Goal: Information Seeking & Learning: Learn about a topic

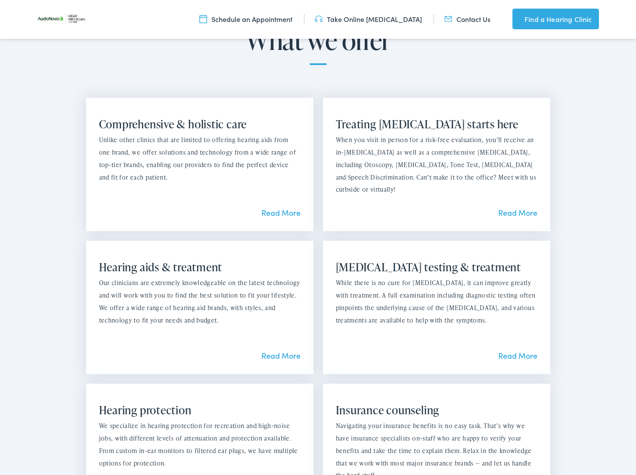
scroll to position [586, 0]
click at [278, 355] on link "Read More" at bounding box center [280, 354] width 39 height 11
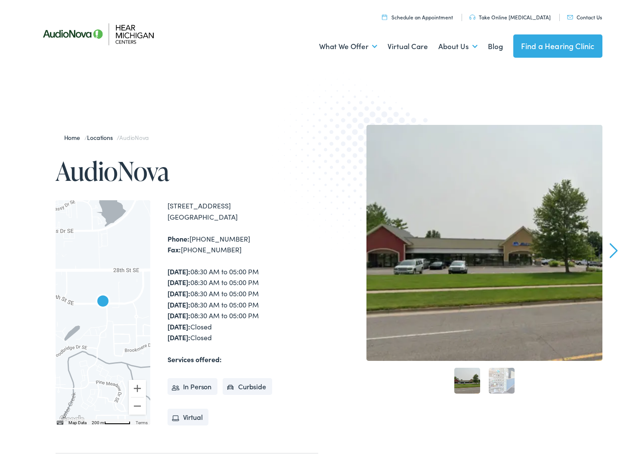
scroll to position [0, 0]
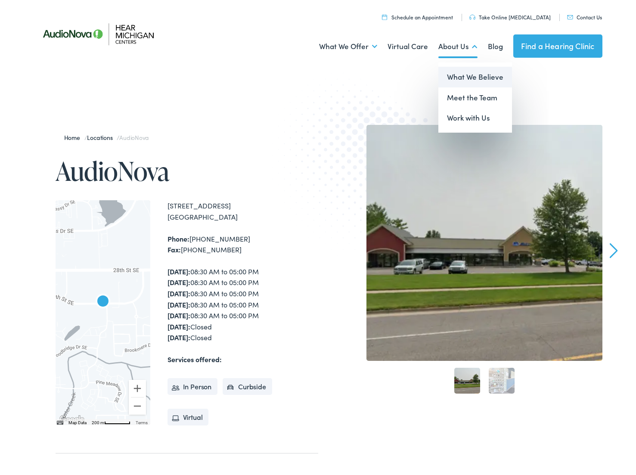
click at [451, 76] on link "What We Believe" at bounding box center [475, 77] width 74 height 21
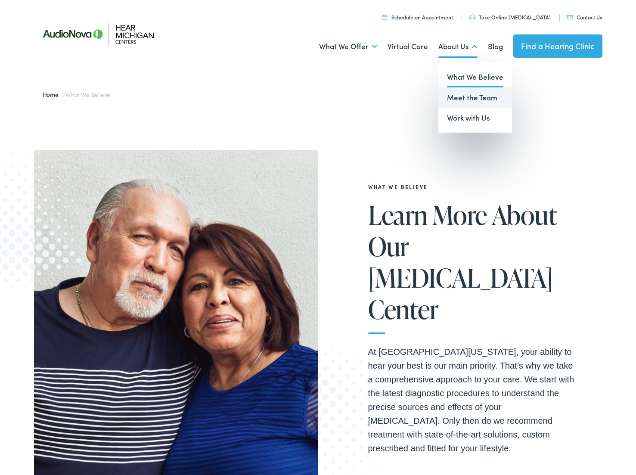
click at [457, 93] on link "Meet the Team" at bounding box center [475, 97] width 74 height 21
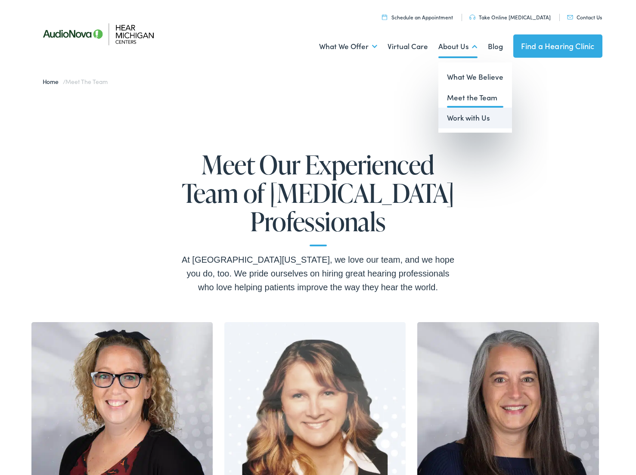
click at [449, 119] on link "Work with Us" at bounding box center [475, 118] width 74 height 21
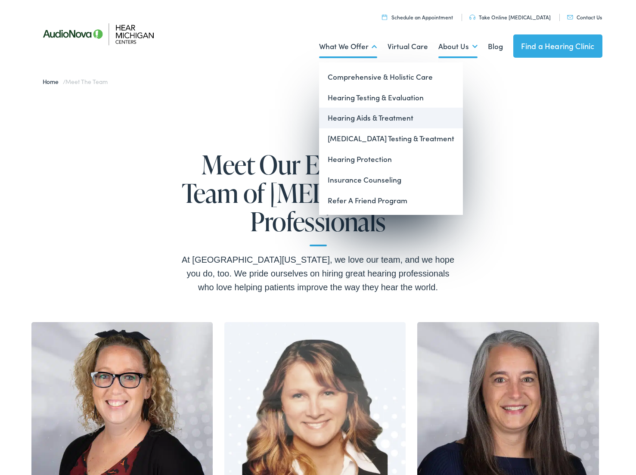
click at [350, 121] on link "Hearing Aids & Treatment" at bounding box center [391, 118] width 144 height 21
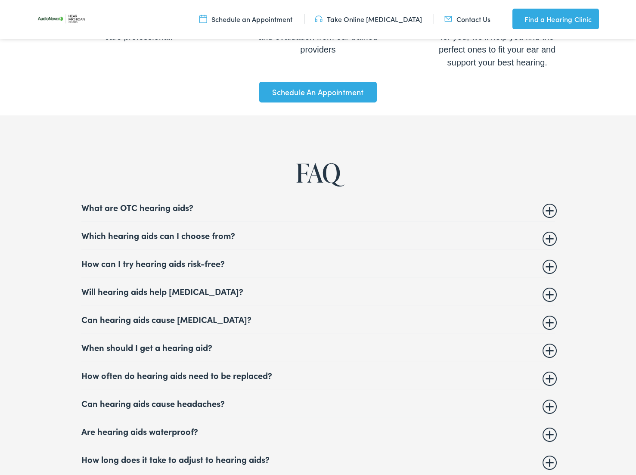
scroll to position [3138, 0]
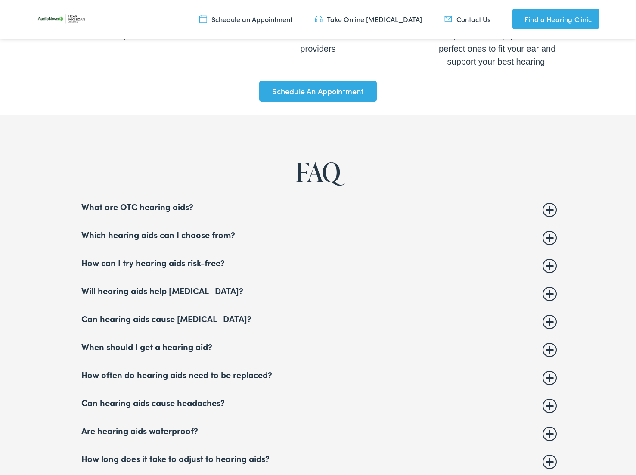
click at [348, 295] on summary "Will hearing aids help [MEDICAL_DATA]?" at bounding box center [317, 290] width 473 height 10
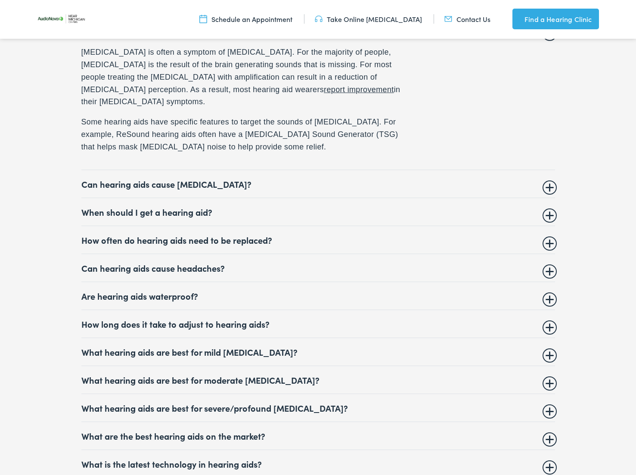
scroll to position [3402, 0]
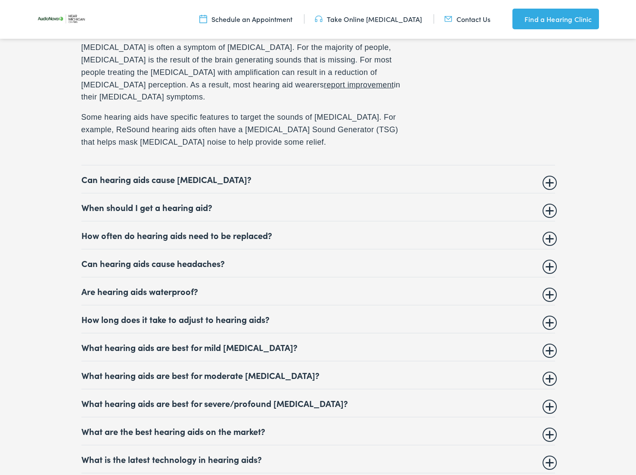
click at [309, 184] on summary "Can hearing aids cause [MEDICAL_DATA]?" at bounding box center [317, 179] width 473 height 10
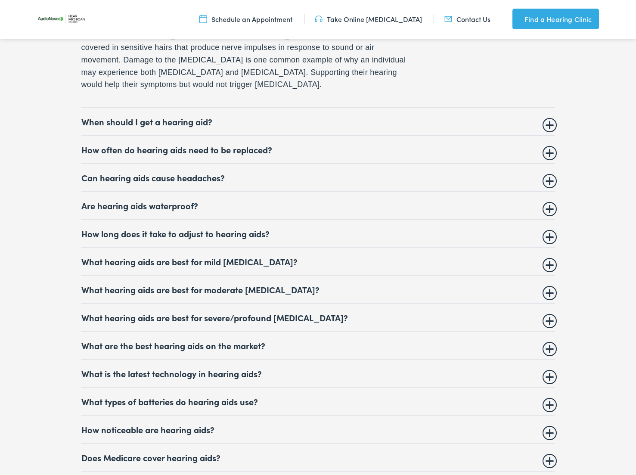
scroll to position [3513, 0]
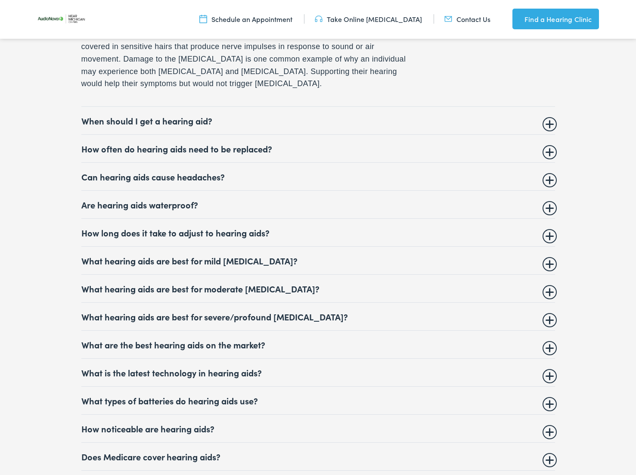
click at [305, 161] on details "How often do hearing aids need to be replaced? Many major brands rate their hea…" at bounding box center [317, 149] width 473 height 28
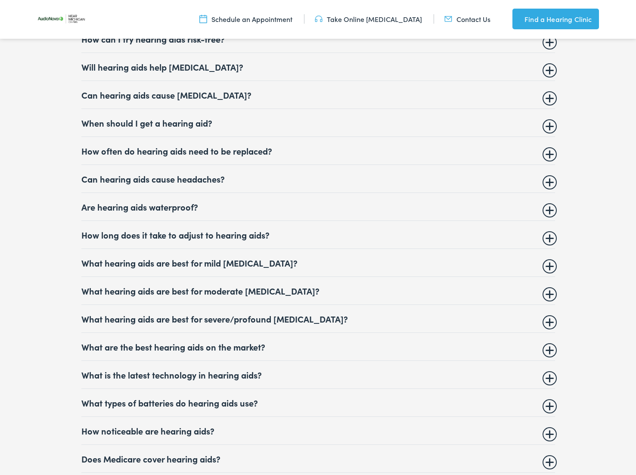
scroll to position [3362, 0]
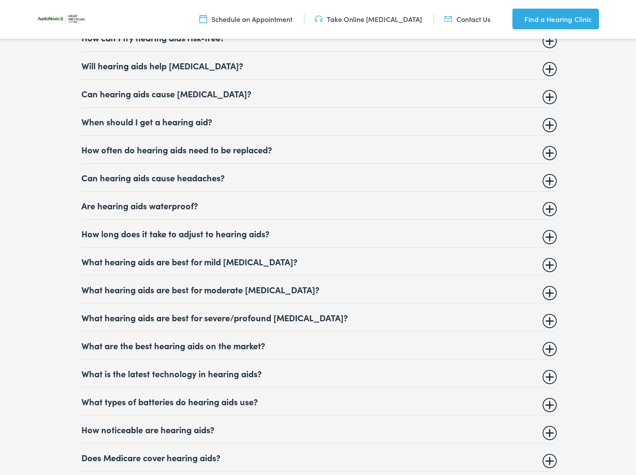
click at [549, 154] on summary "How often do hearing aids need to be replaced?" at bounding box center [317, 149] width 473 height 10
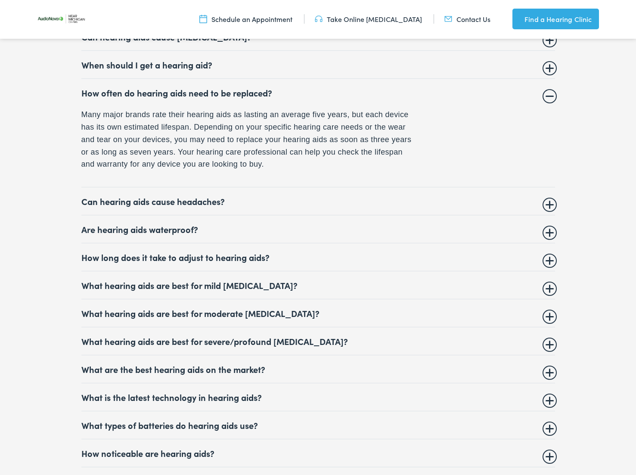
scroll to position [3427, 0]
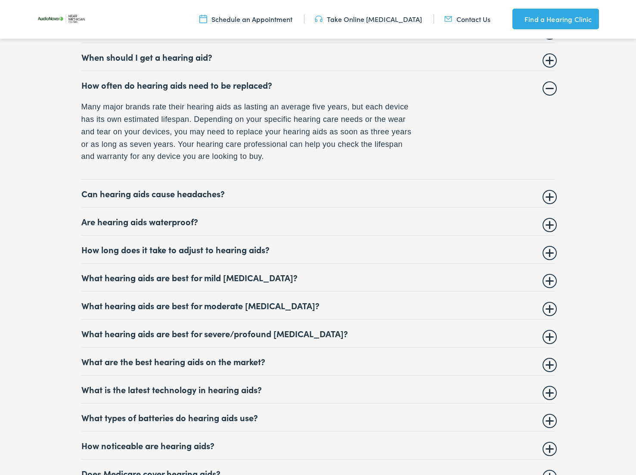
click at [552, 235] on details "Are hearing aids waterproof? There are waterproof hearing aids available, but m…" at bounding box center [317, 221] width 473 height 28
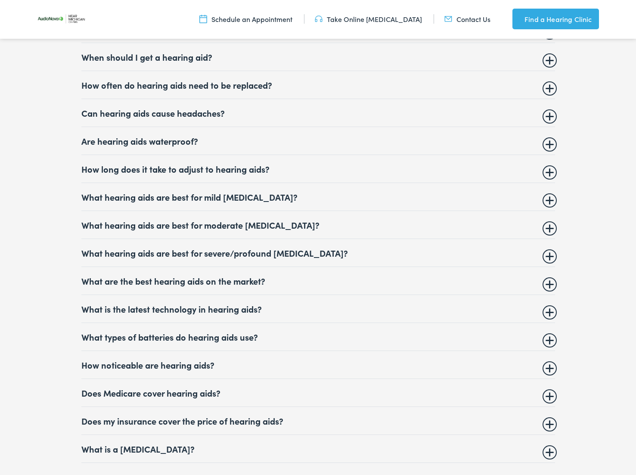
click at [549, 146] on summary "Are hearing aids waterproof?" at bounding box center [317, 141] width 473 height 10
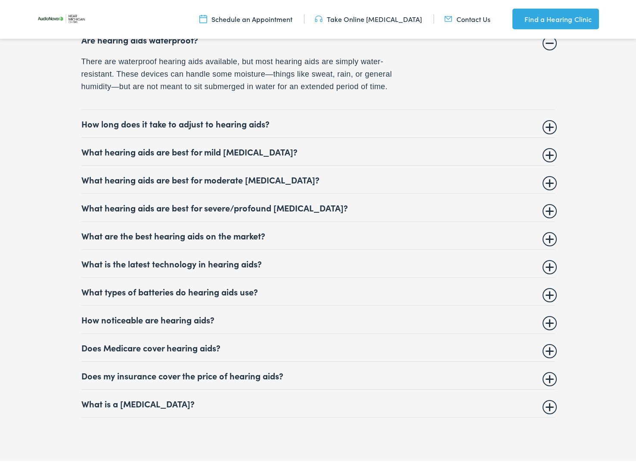
scroll to position [3529, 0]
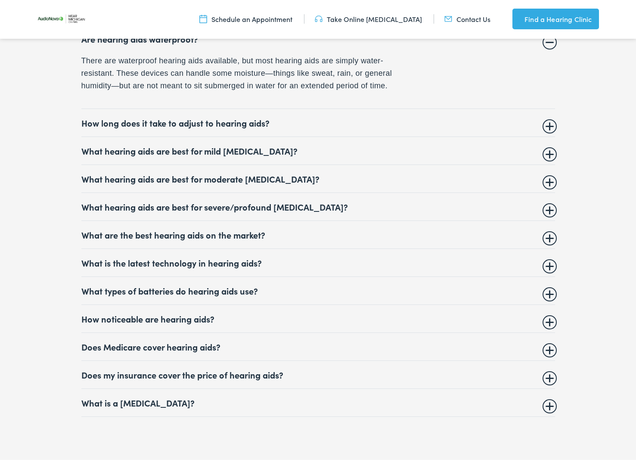
click at [549, 212] on summary "What hearing aids are best for severe/profound [MEDICAL_DATA]?" at bounding box center [317, 206] width 473 height 10
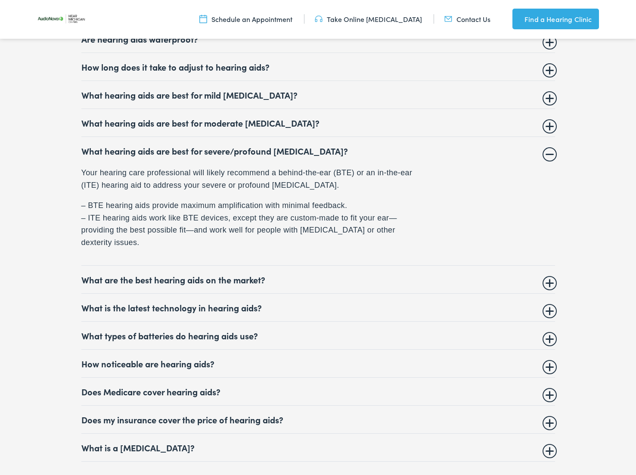
click at [550, 128] on summary "What hearing aids are best for moderate [MEDICAL_DATA]?" at bounding box center [317, 122] width 473 height 10
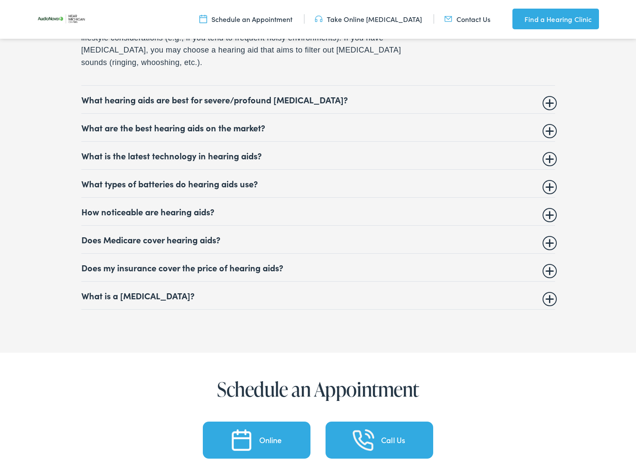
scroll to position [3677, 0]
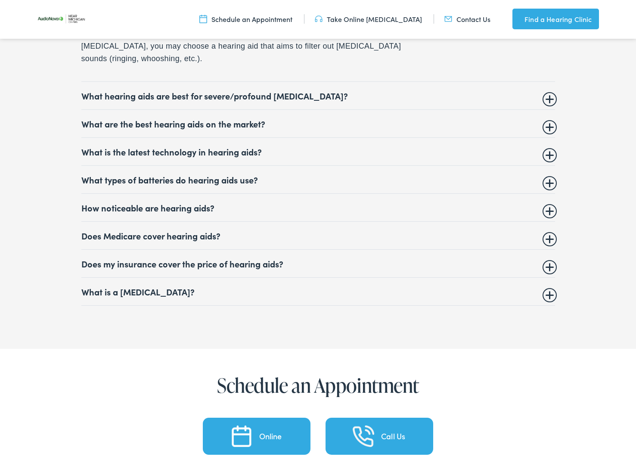
click at [549, 241] on summary "Does Medicare cover hearing aids?" at bounding box center [317, 235] width 473 height 10
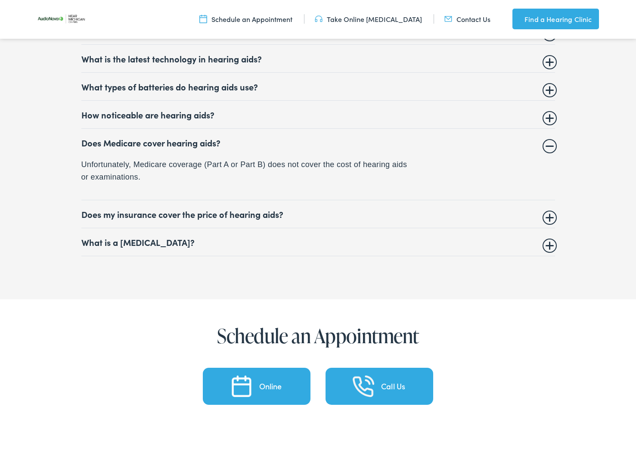
click at [549, 120] on summary "How noticeable are hearing aids?" at bounding box center [317, 114] width 473 height 10
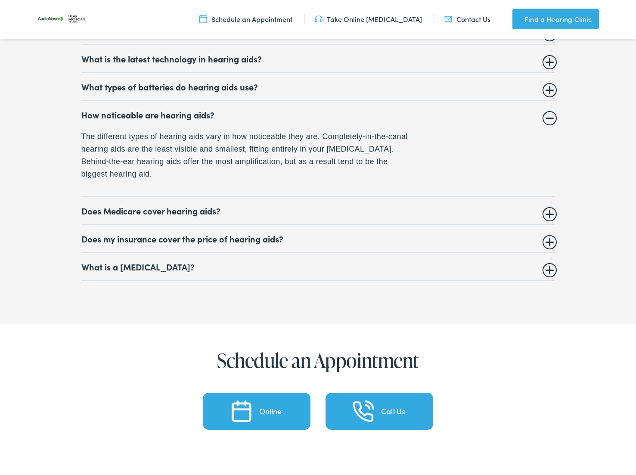
click at [548, 244] on summary "Does my insurance cover the price of hearing aids?" at bounding box center [317, 238] width 473 height 10
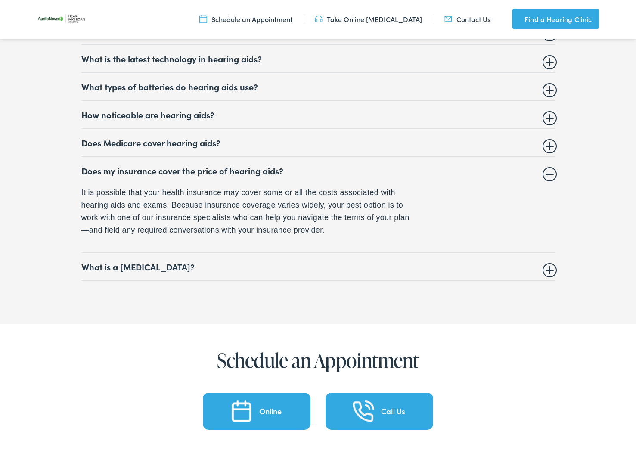
click at [552, 272] on summary "What is a [MEDICAL_DATA]?" at bounding box center [317, 266] width 473 height 10
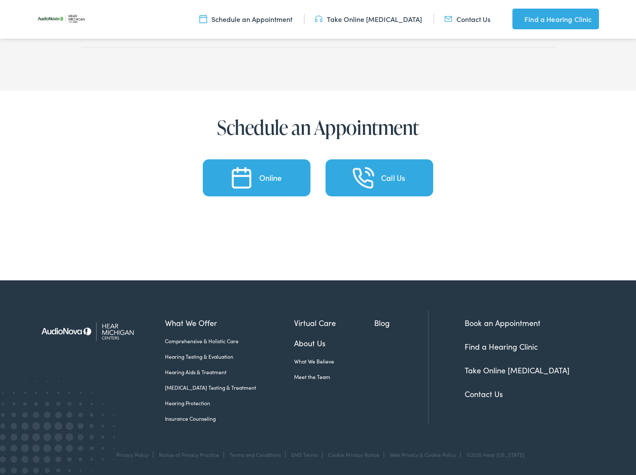
scroll to position [4042, 0]
